Goal: Communication & Community: Answer question/provide support

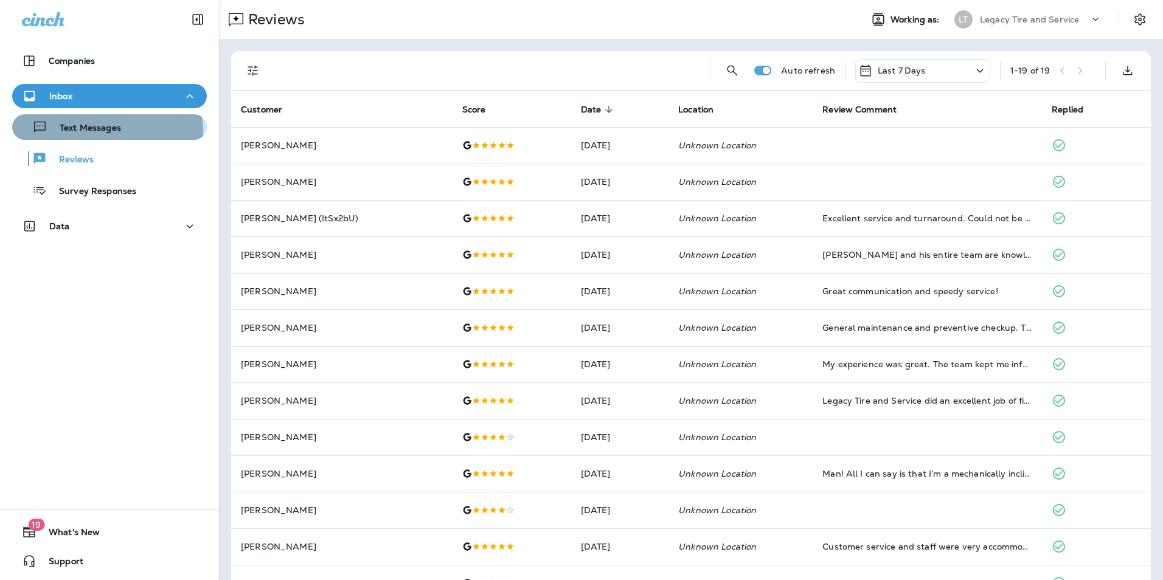
click at [99, 133] on p "Text Messages" at bounding box center [84, 129] width 74 height 12
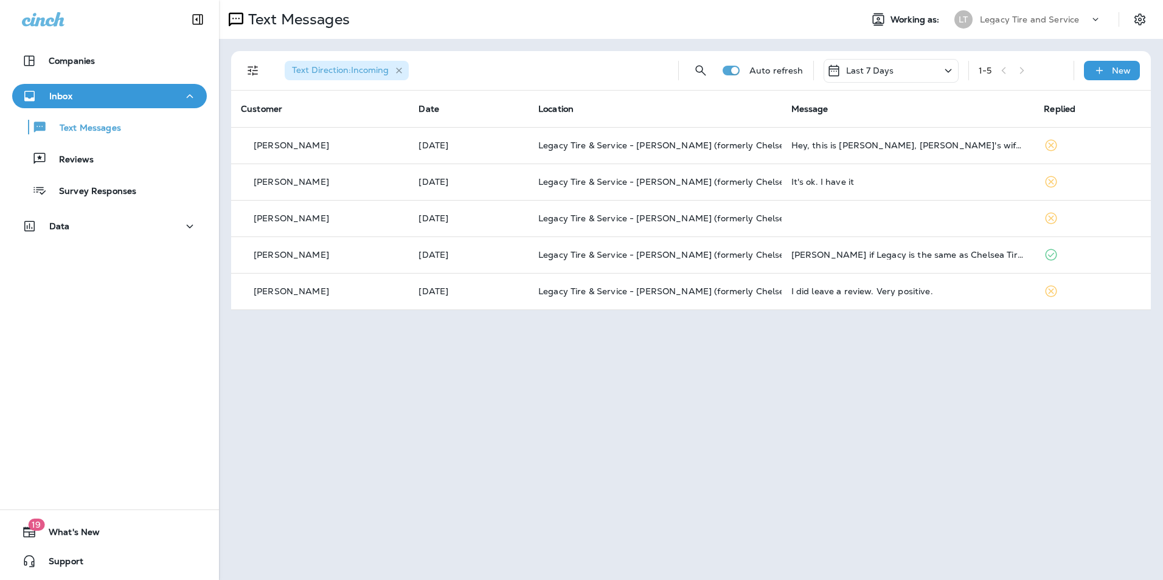
click at [401, 67] on icon "button" at bounding box center [399, 71] width 10 height 10
click at [1104, 74] on icon at bounding box center [1099, 70] width 13 height 12
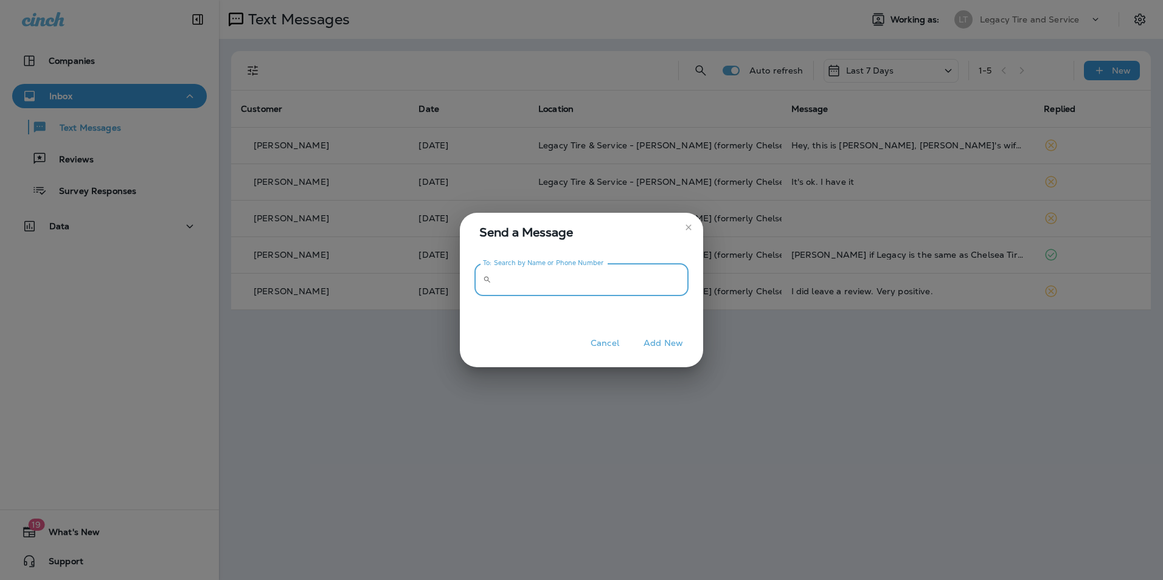
click at [610, 279] on input "To: Search by Name or Phone Number" at bounding box center [592, 280] width 192 height 32
type input "**********"
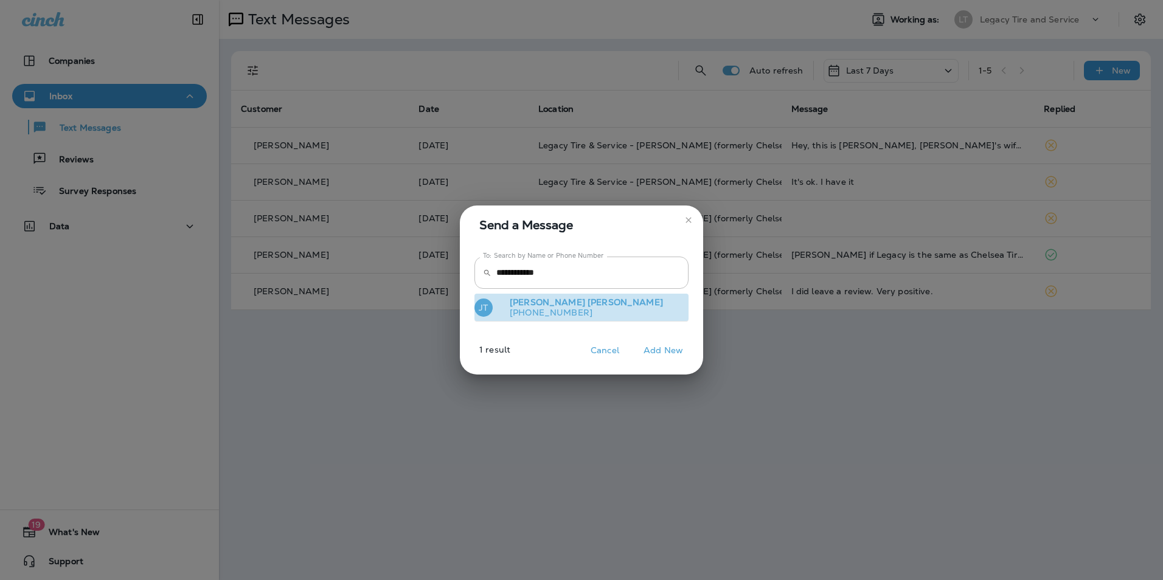
click at [578, 303] on button "[PERSON_NAME] [PERSON_NAME] [PHONE_NUMBER]" at bounding box center [581, 308] width 214 height 28
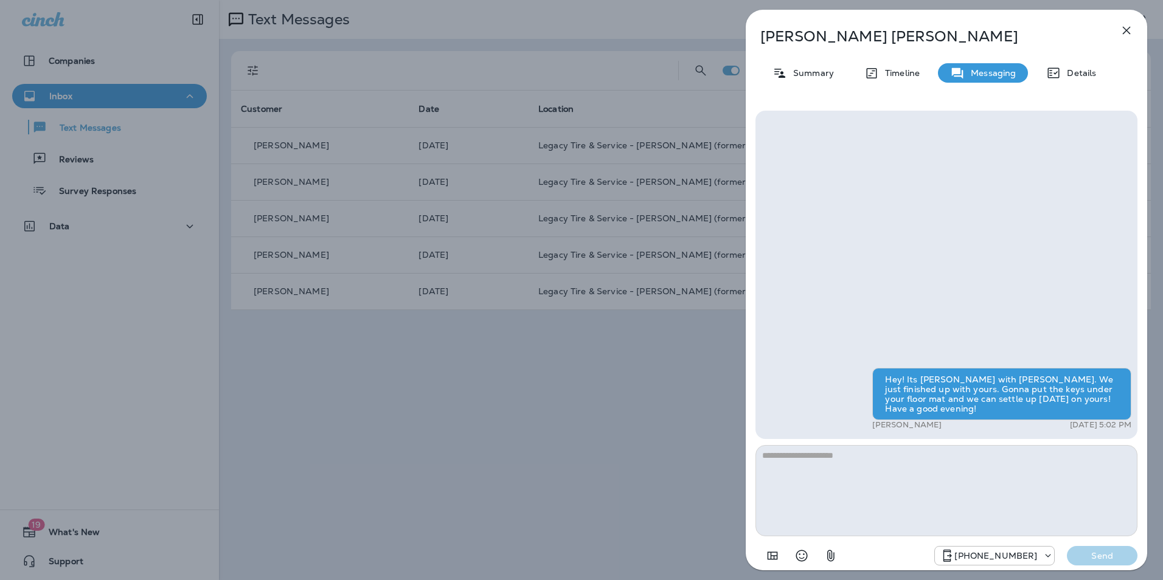
click at [1127, 27] on icon "button" at bounding box center [1126, 30] width 15 height 15
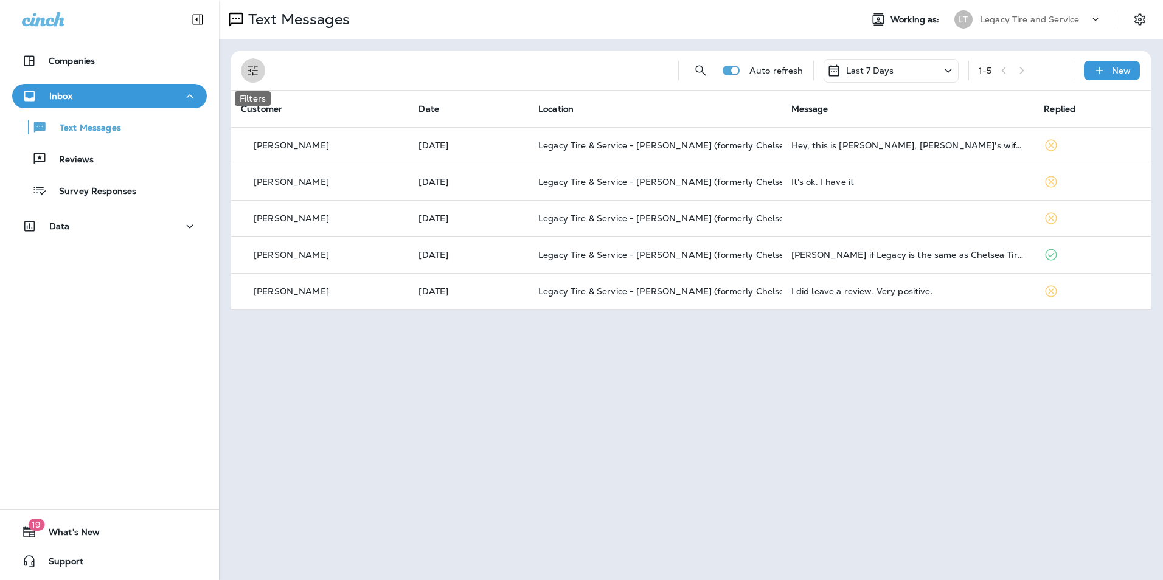
click at [260, 75] on button "Filters" at bounding box center [253, 70] width 24 height 24
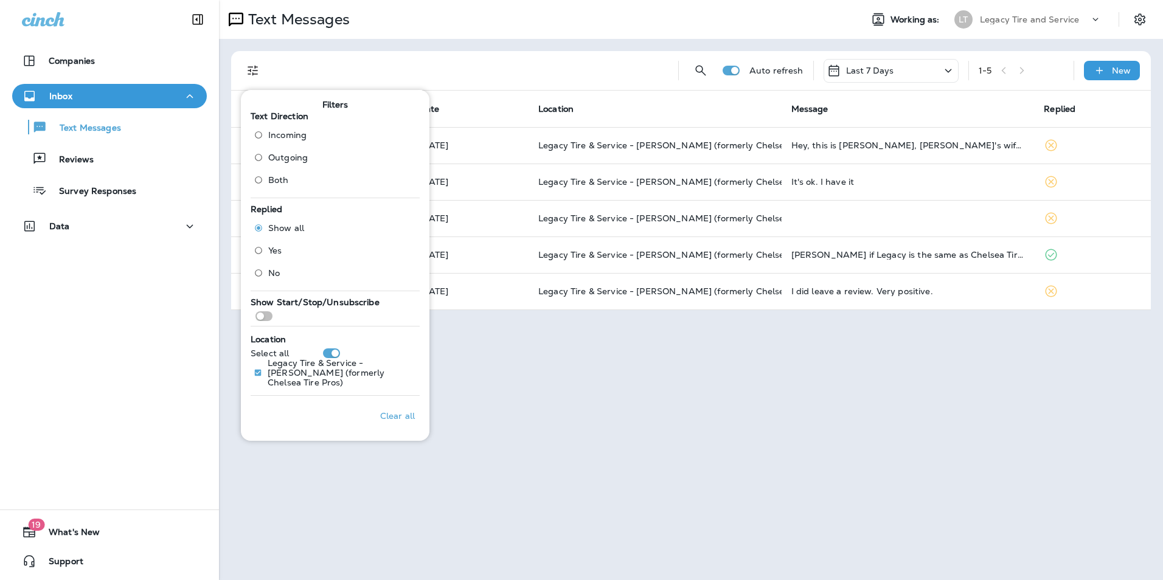
click at [289, 176] on label "Both" at bounding box center [278, 179] width 59 height 19
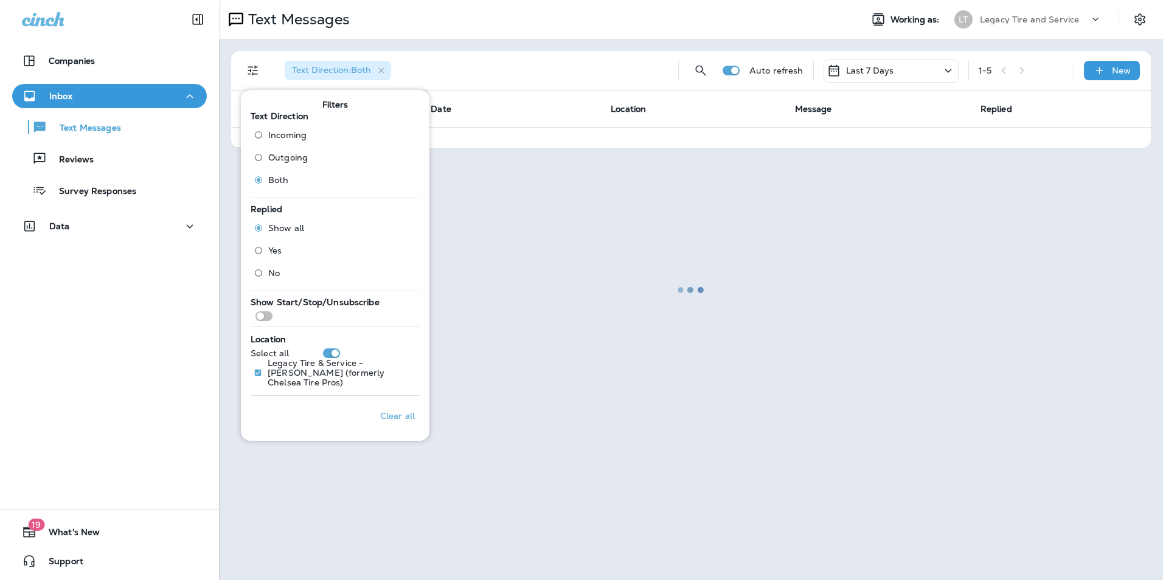
click at [479, 43] on div at bounding box center [690, 290] width 941 height 578
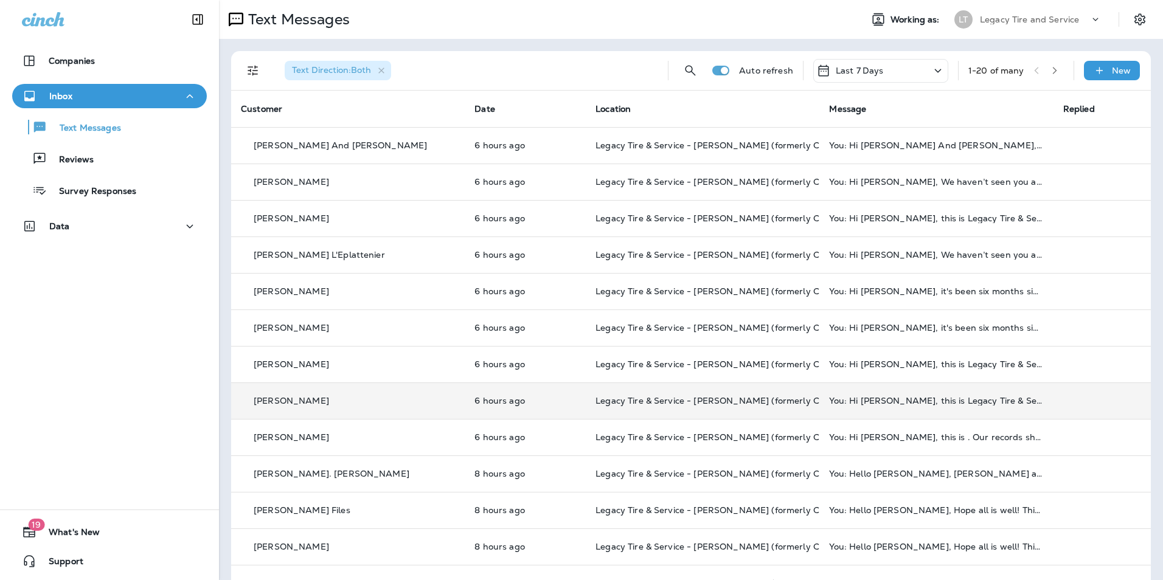
click at [373, 401] on div "[PERSON_NAME]" at bounding box center [348, 401] width 214 height 13
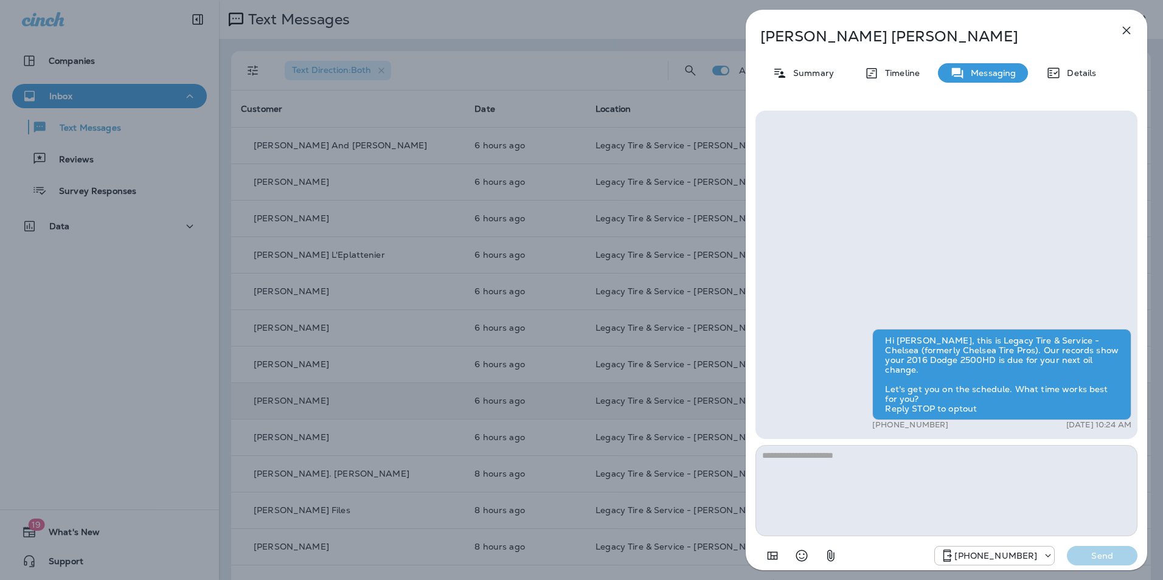
click at [155, 354] on div "[PERSON_NAME] Summary Timeline Messaging Details Hi [PERSON_NAME], this is Lega…" at bounding box center [581, 290] width 1163 height 580
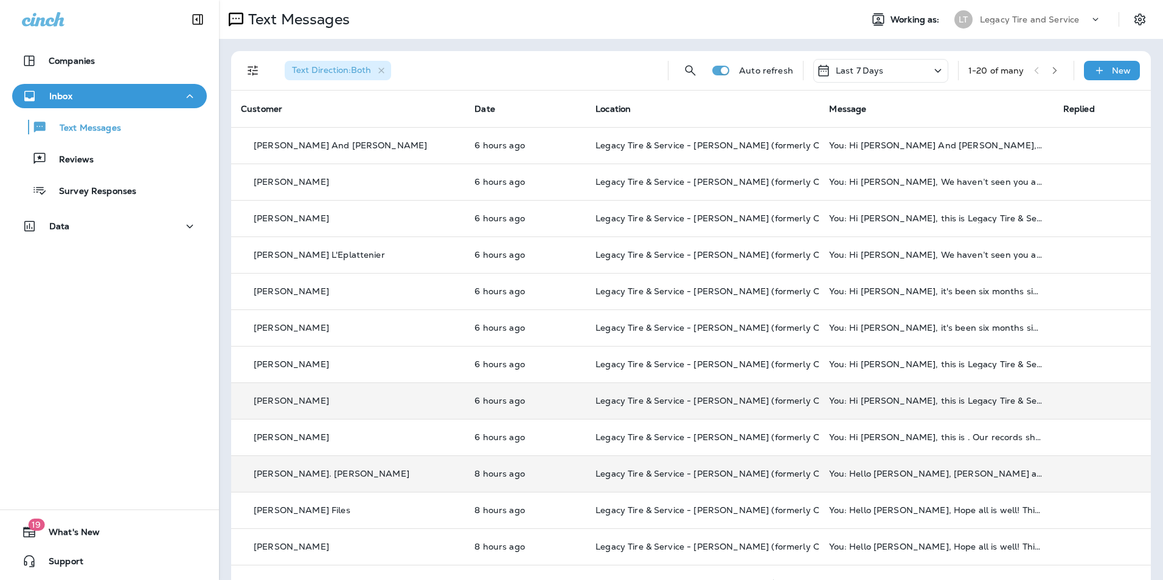
click at [337, 463] on td "[PERSON_NAME]. [PERSON_NAME]" at bounding box center [348, 473] width 234 height 36
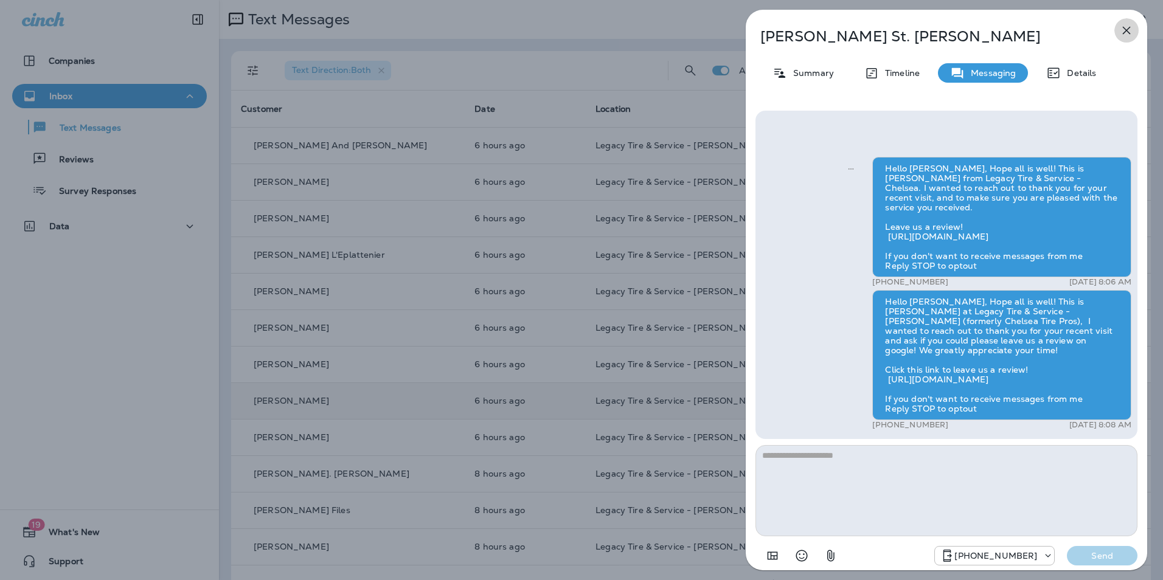
click at [1121, 29] on icon "button" at bounding box center [1126, 30] width 15 height 15
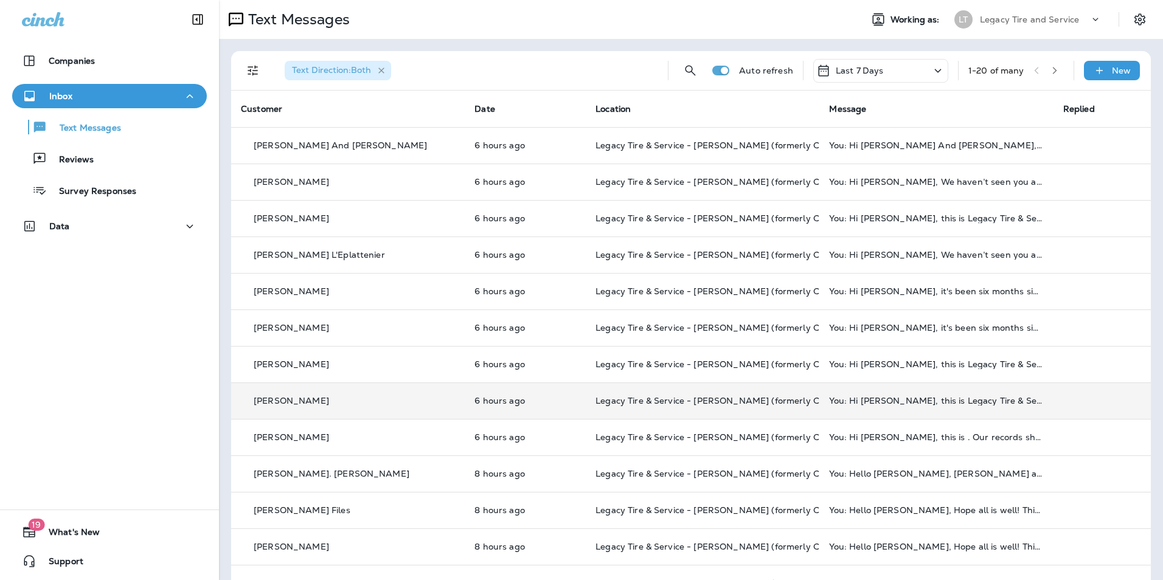
click at [382, 69] on icon "button" at bounding box center [381, 71] width 10 height 10
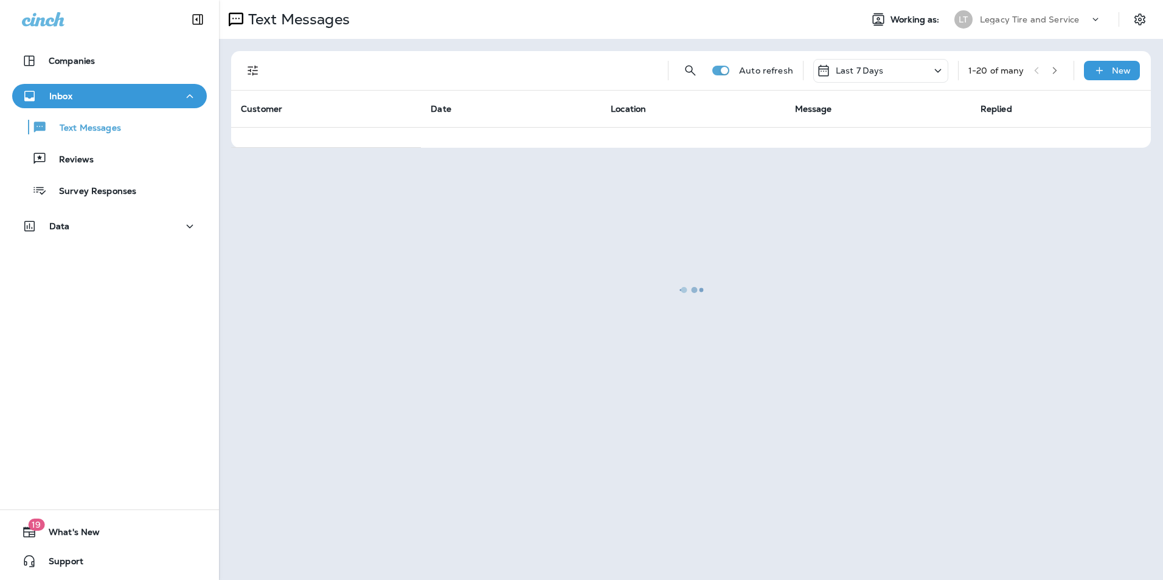
click at [250, 70] on icon "Filters" at bounding box center [253, 70] width 15 height 15
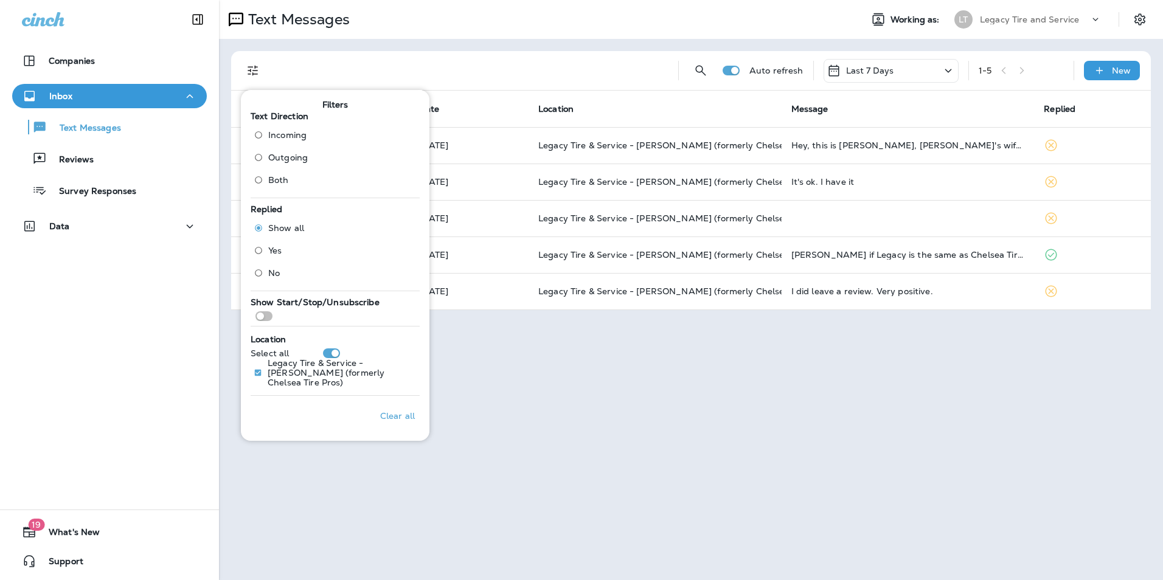
click at [286, 136] on span "Incoming" at bounding box center [287, 135] width 38 height 10
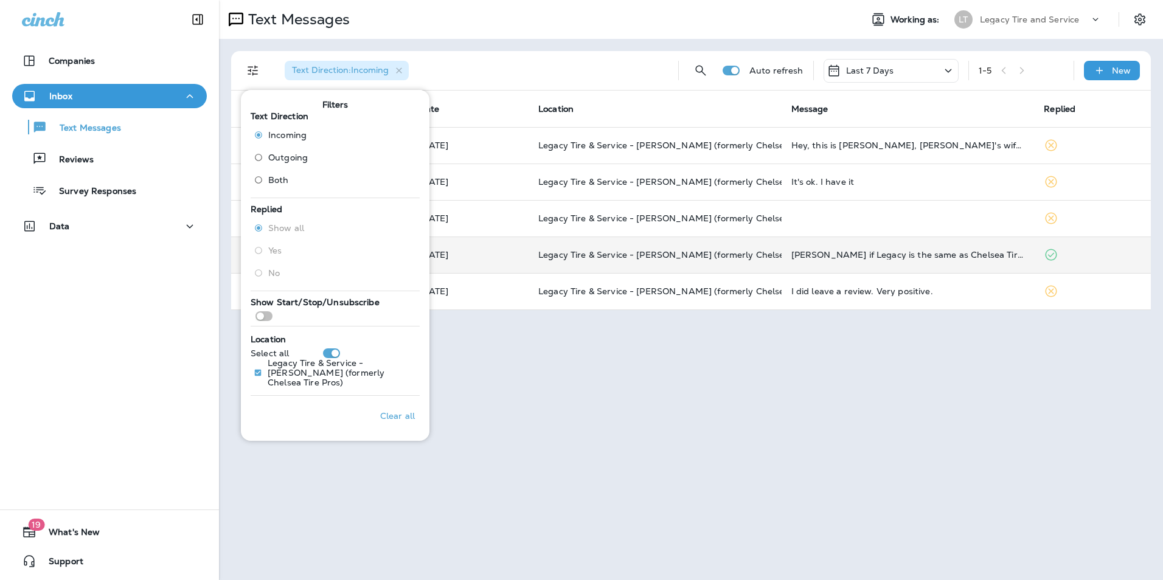
click at [507, 255] on p "[DATE]" at bounding box center [468, 255] width 100 height 10
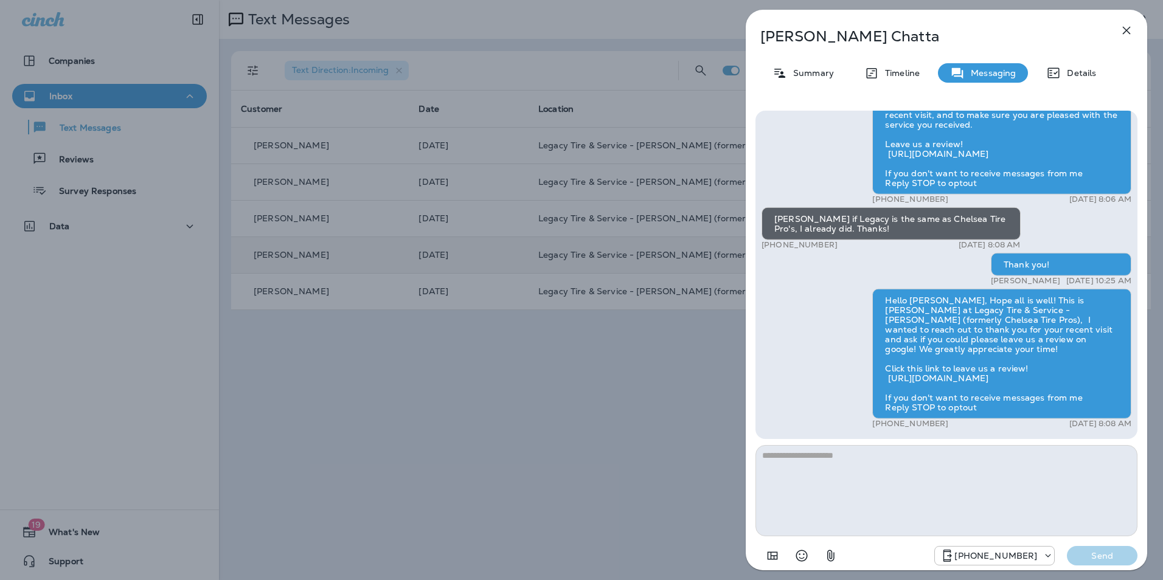
click at [375, 398] on div "[PERSON_NAME] Summary Timeline Messaging Details Hello [PERSON_NAME], Hope all …" at bounding box center [581, 290] width 1163 height 580
